Goal: Task Accomplishment & Management: Complete application form

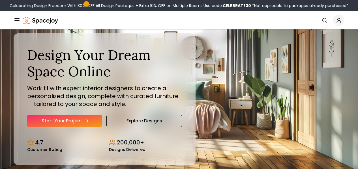
click at [63, 127] on link "Start Your Project" at bounding box center [64, 121] width 75 height 12
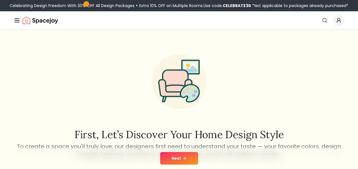
click at [173, 156] on button "Next" at bounding box center [179, 158] width 38 height 12
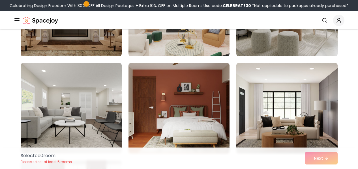
scroll to position [214, 0]
